Goal: Check status: Check status

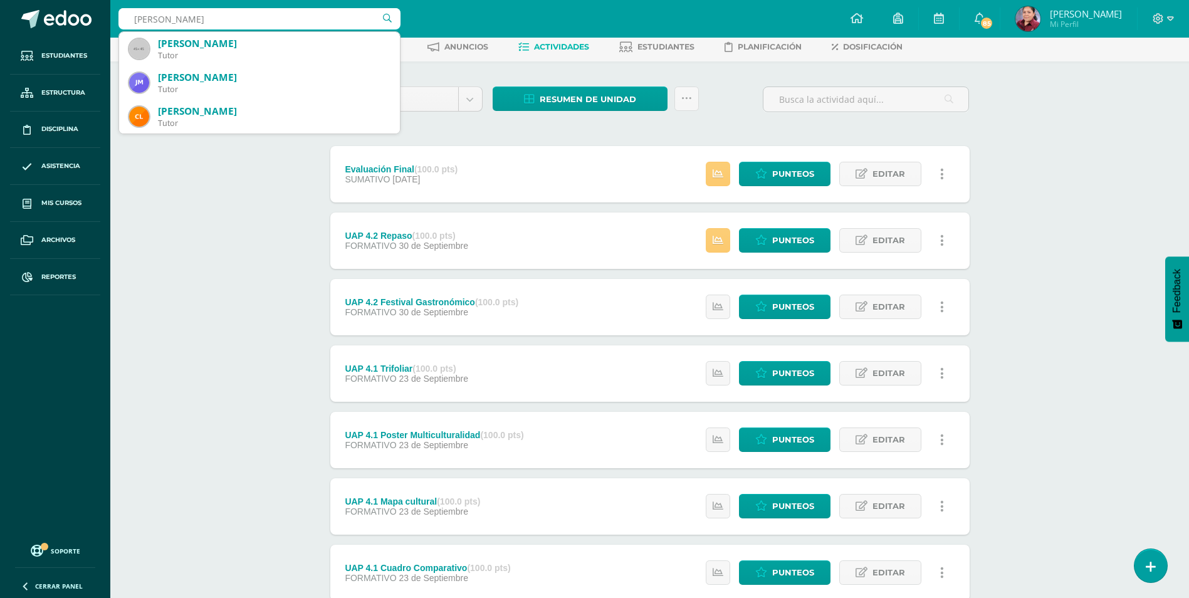
type input "Monzon Ximena"
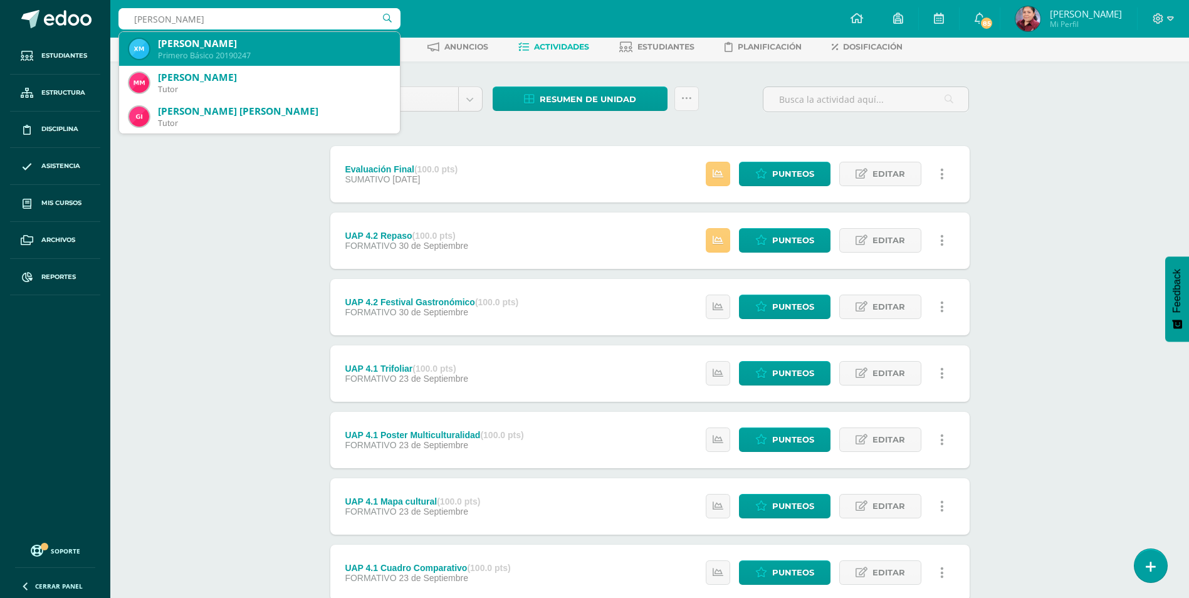
click at [276, 42] on div "Ximena Sofía Monzón Gómez" at bounding box center [274, 43] width 232 height 13
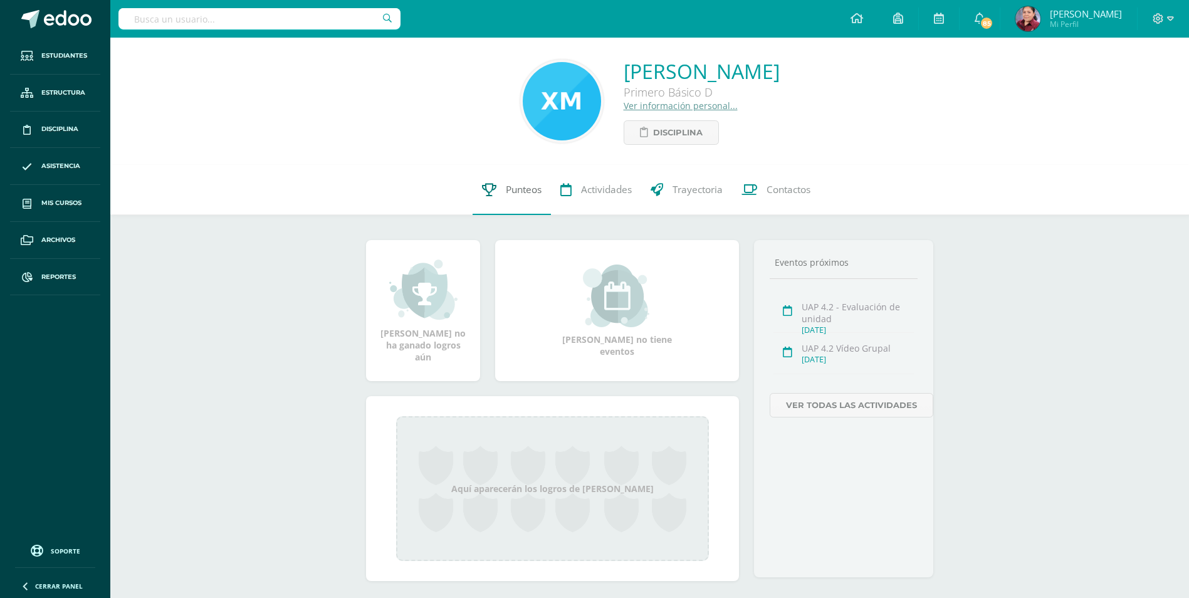
click at [506, 196] on span "Punteos" at bounding box center [524, 189] width 36 height 13
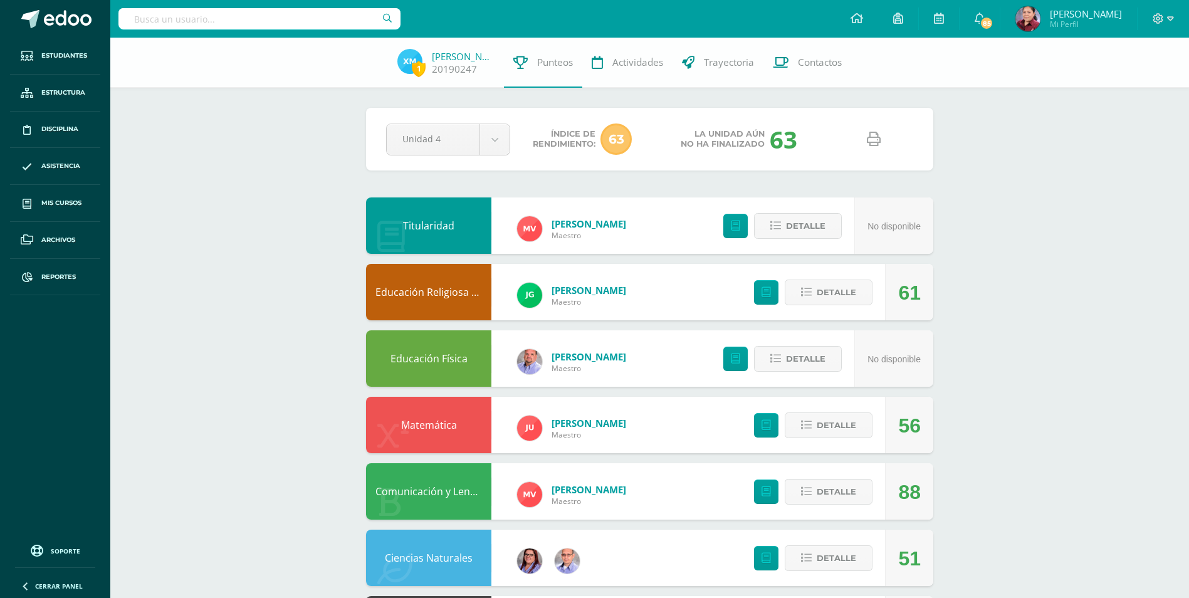
click at [865, 137] on link at bounding box center [873, 139] width 32 height 32
